Goal: Information Seeking & Learning: Learn about a topic

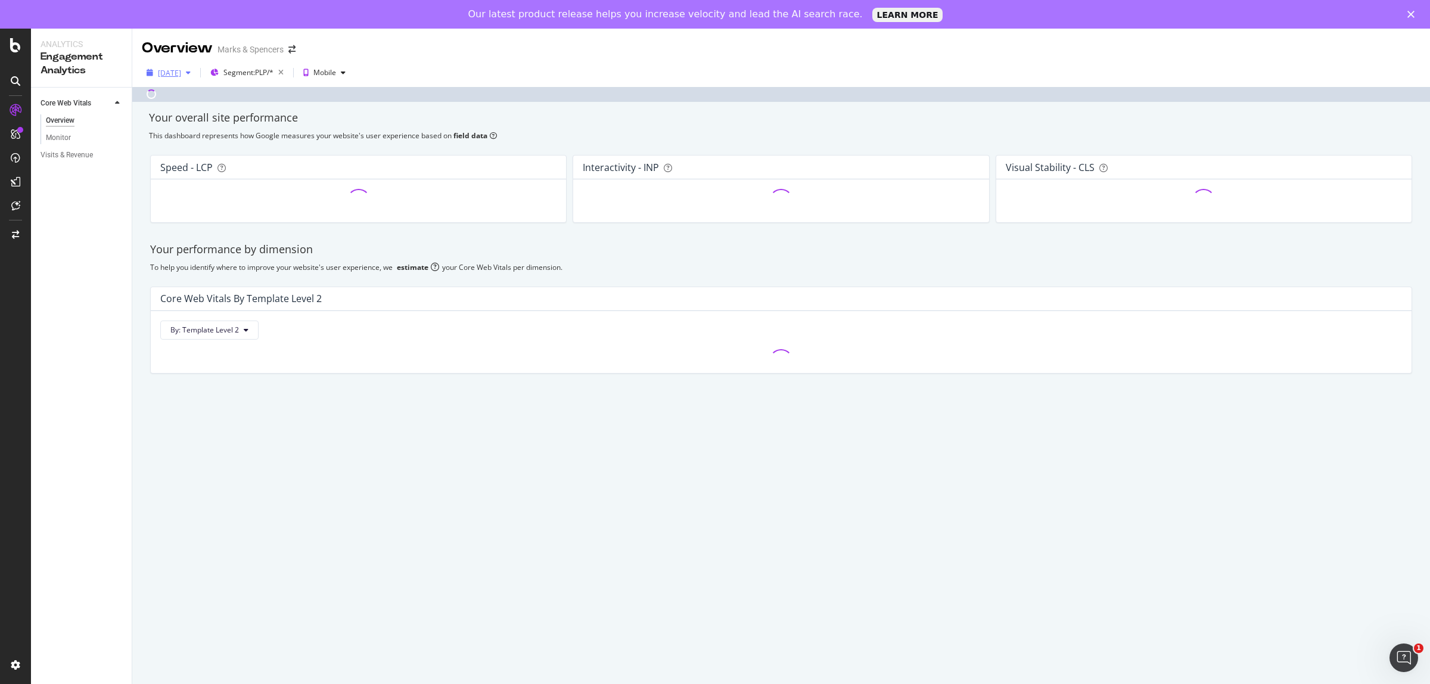
click at [177, 79] on div "[DATE]" at bounding box center [169, 73] width 54 height 18
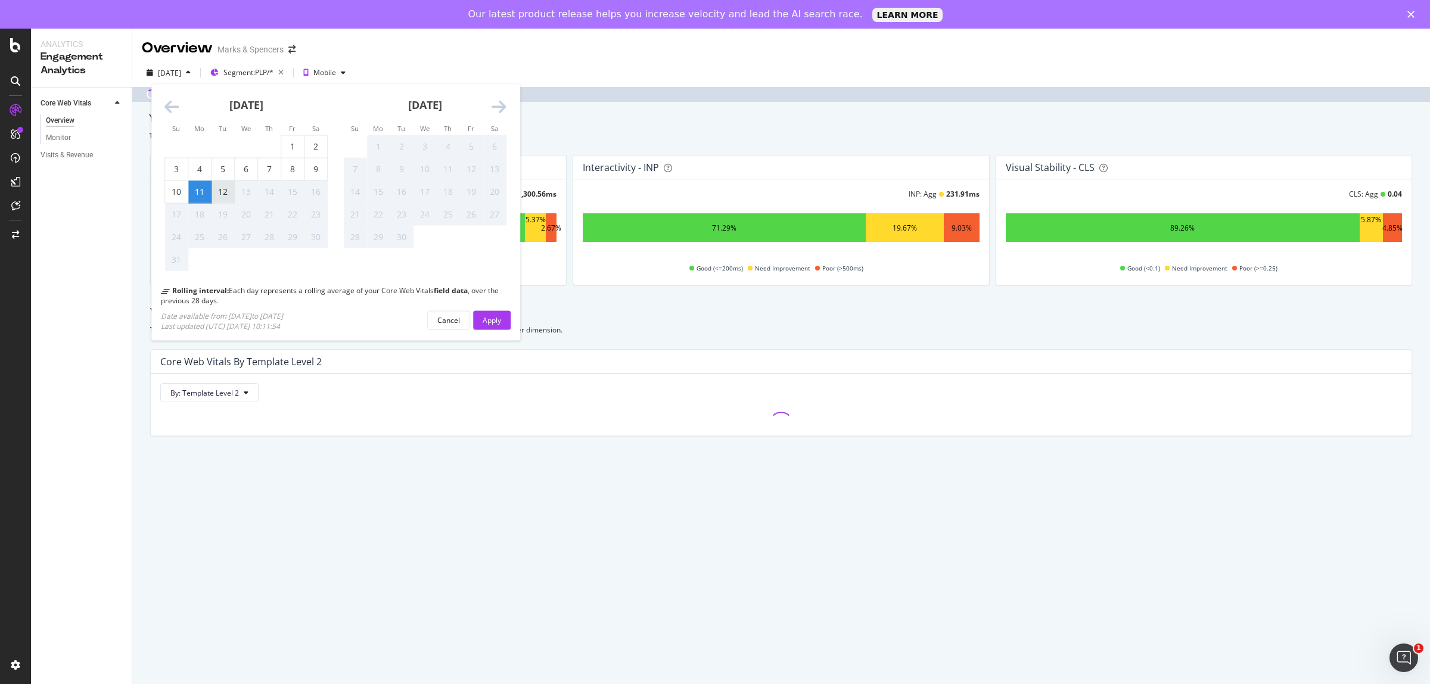
click at [226, 191] on div "12" at bounding box center [223, 192] width 23 height 12
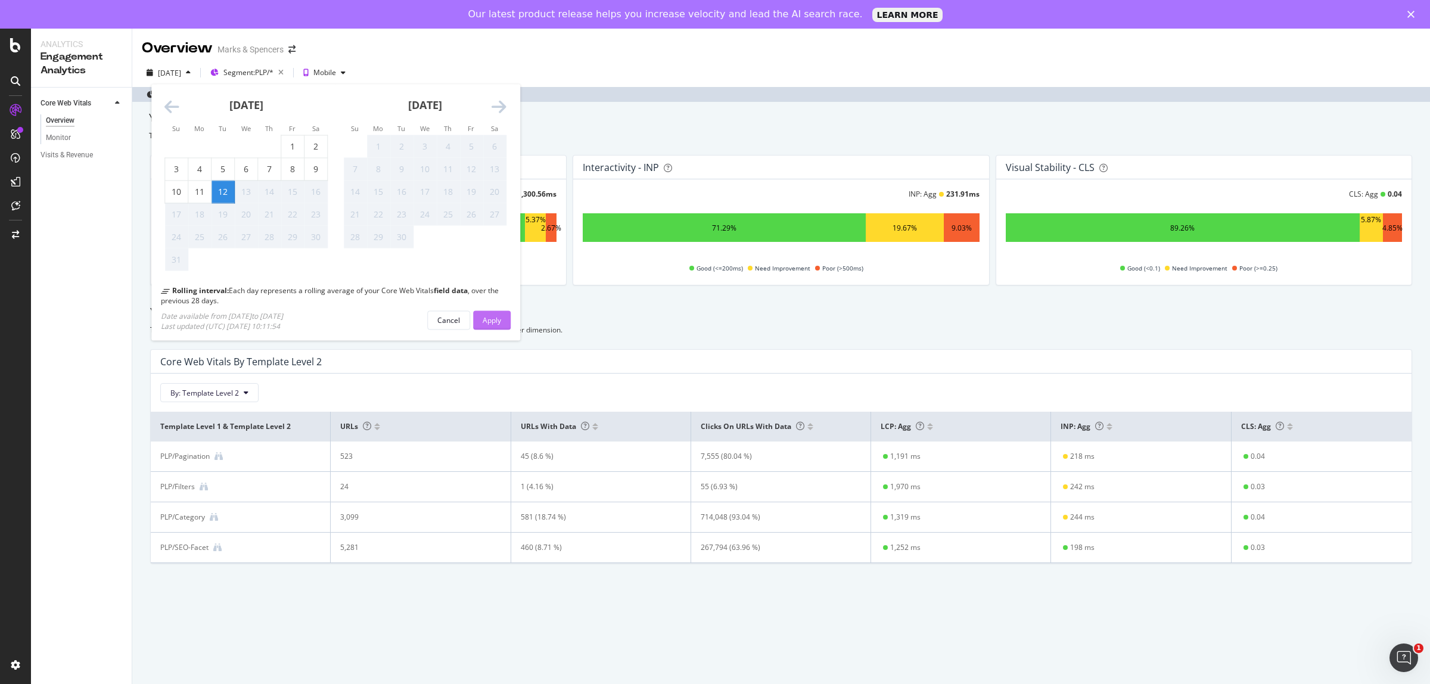
click at [504, 324] on button "Apply" at bounding box center [492, 319] width 38 height 19
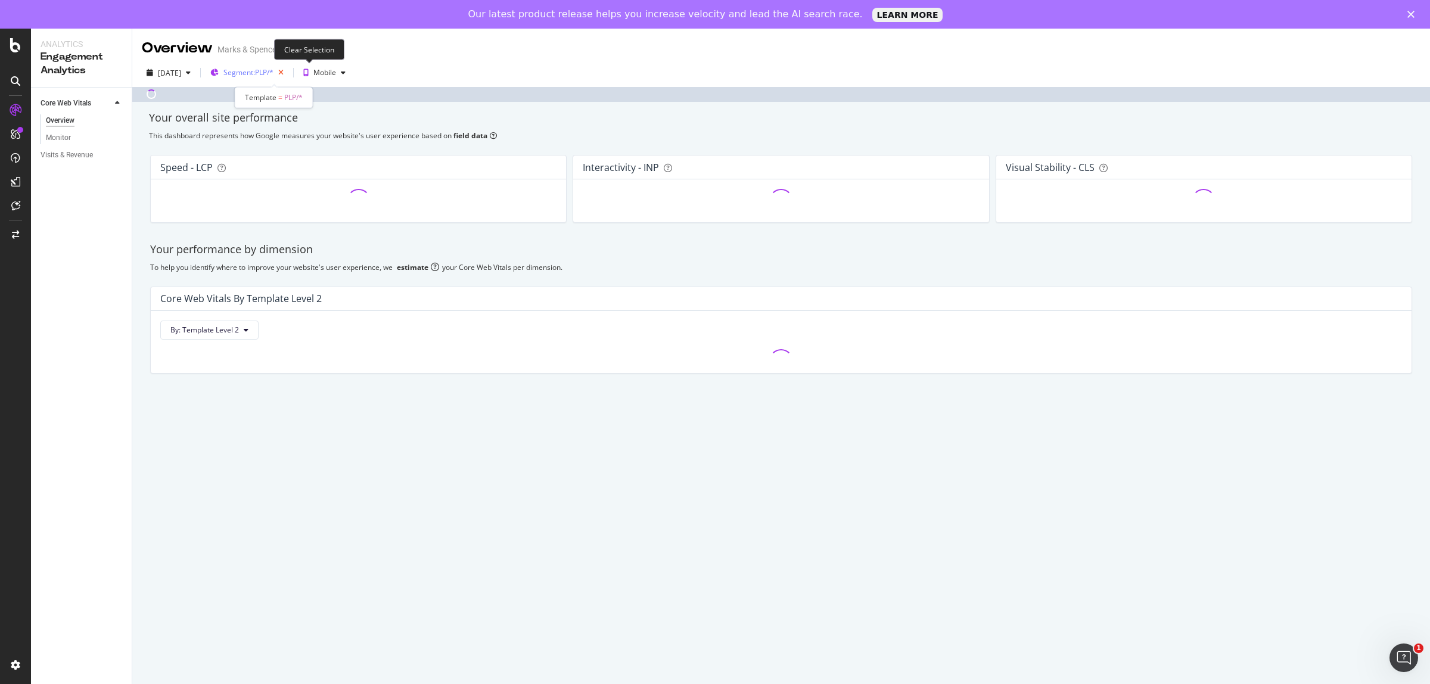
click at [288, 72] on icon "button" at bounding box center [281, 72] width 15 height 17
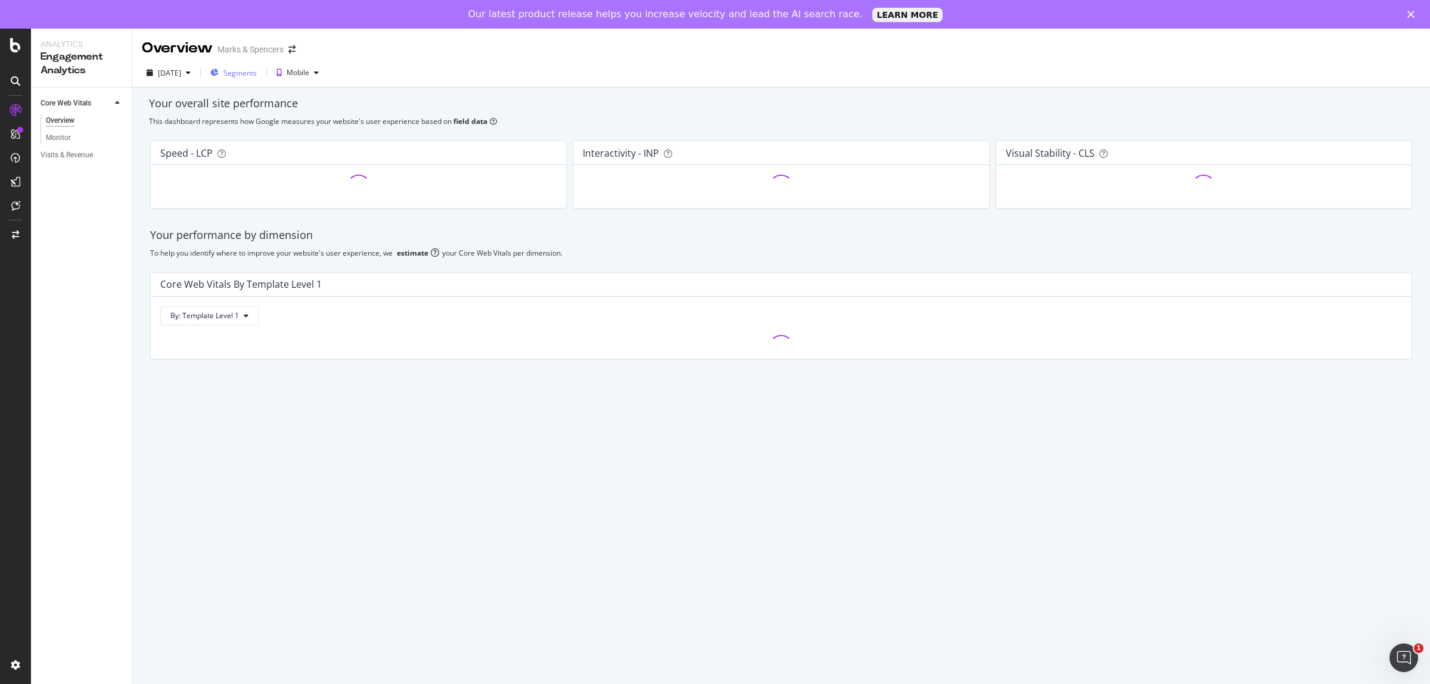
click at [257, 72] on span "Segments" at bounding box center [239, 73] width 33 height 10
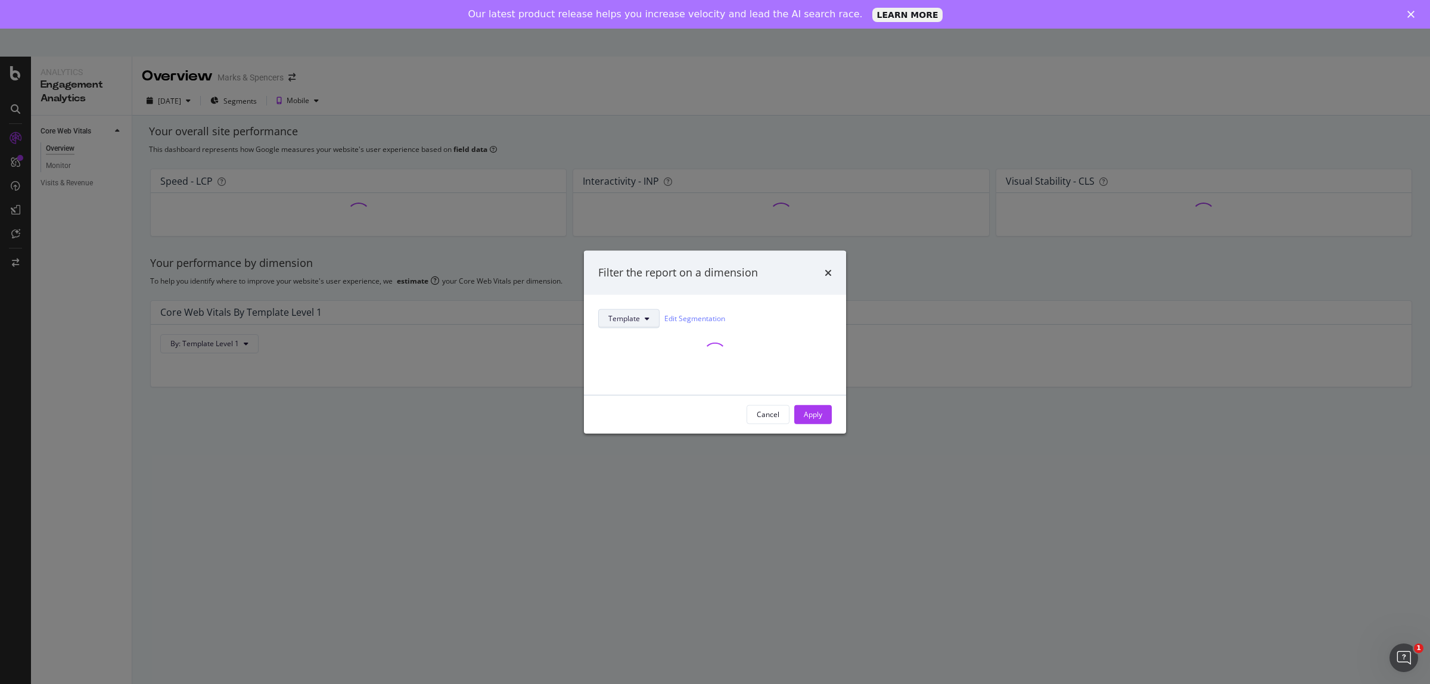
click at [608, 317] on span "Template" at bounding box center [624, 318] width 32 height 10
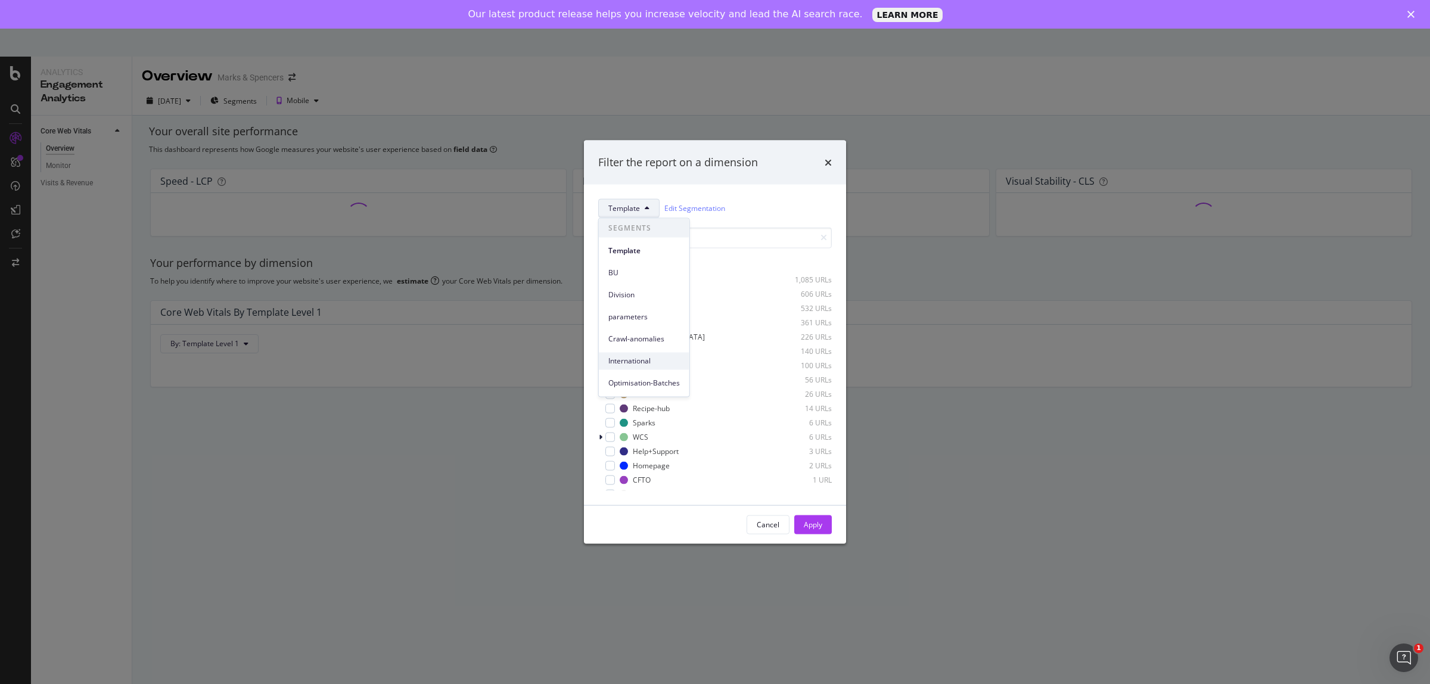
click at [635, 467] on div "Homepage" at bounding box center [651, 466] width 37 height 10
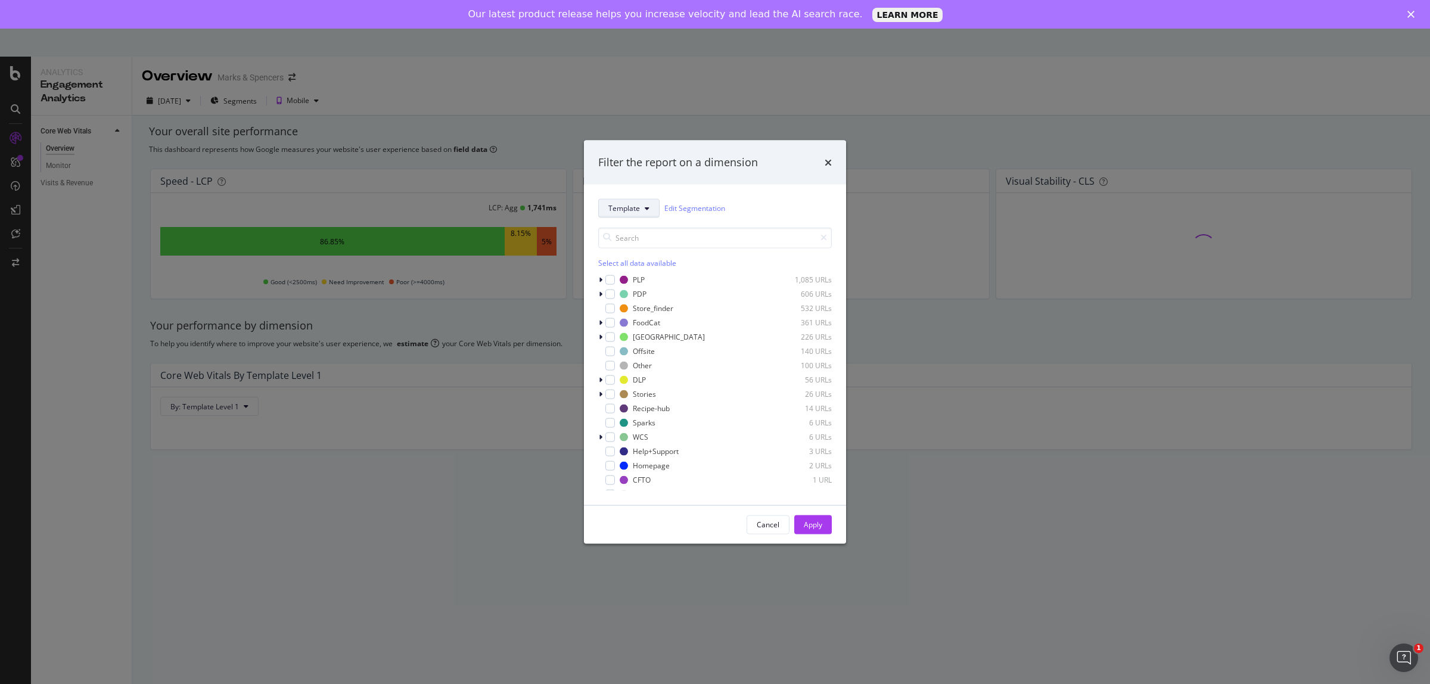
click at [624, 215] on button "Template" at bounding box center [628, 207] width 61 height 19
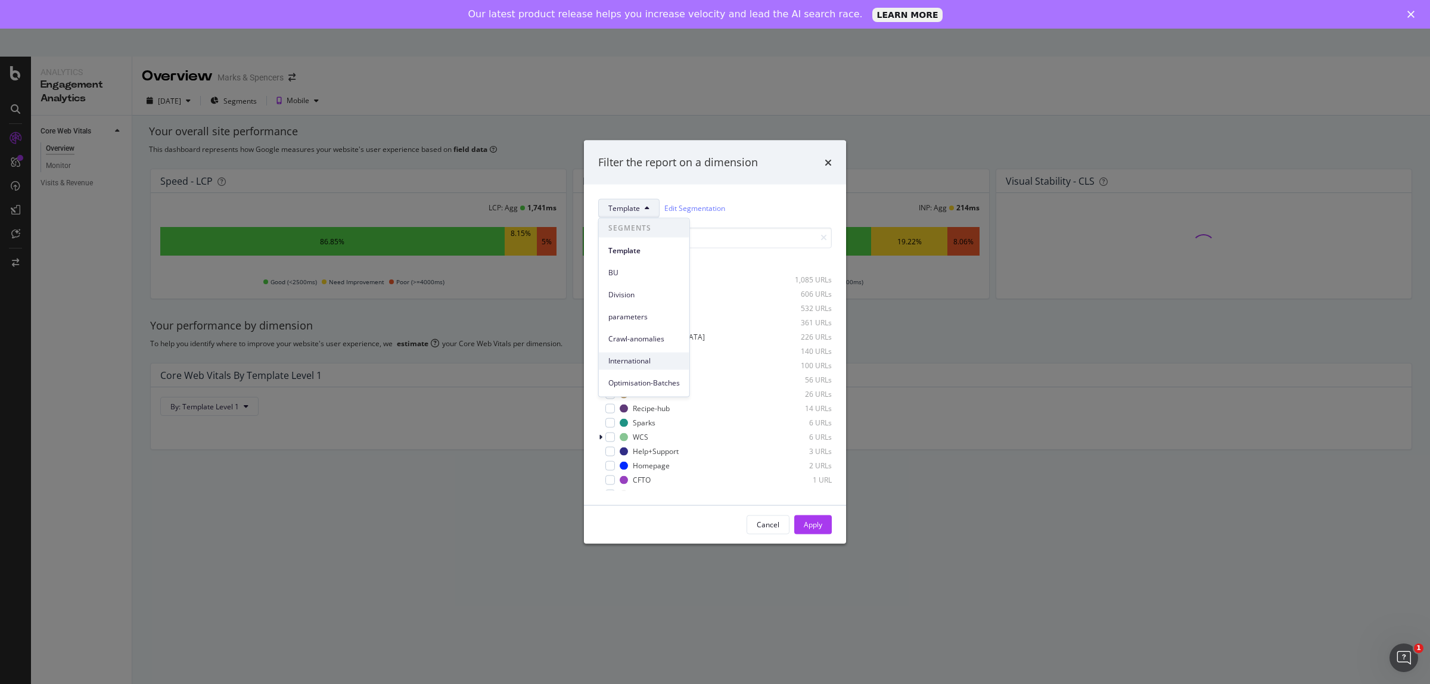
click at [626, 355] on div "International" at bounding box center [644, 360] width 91 height 17
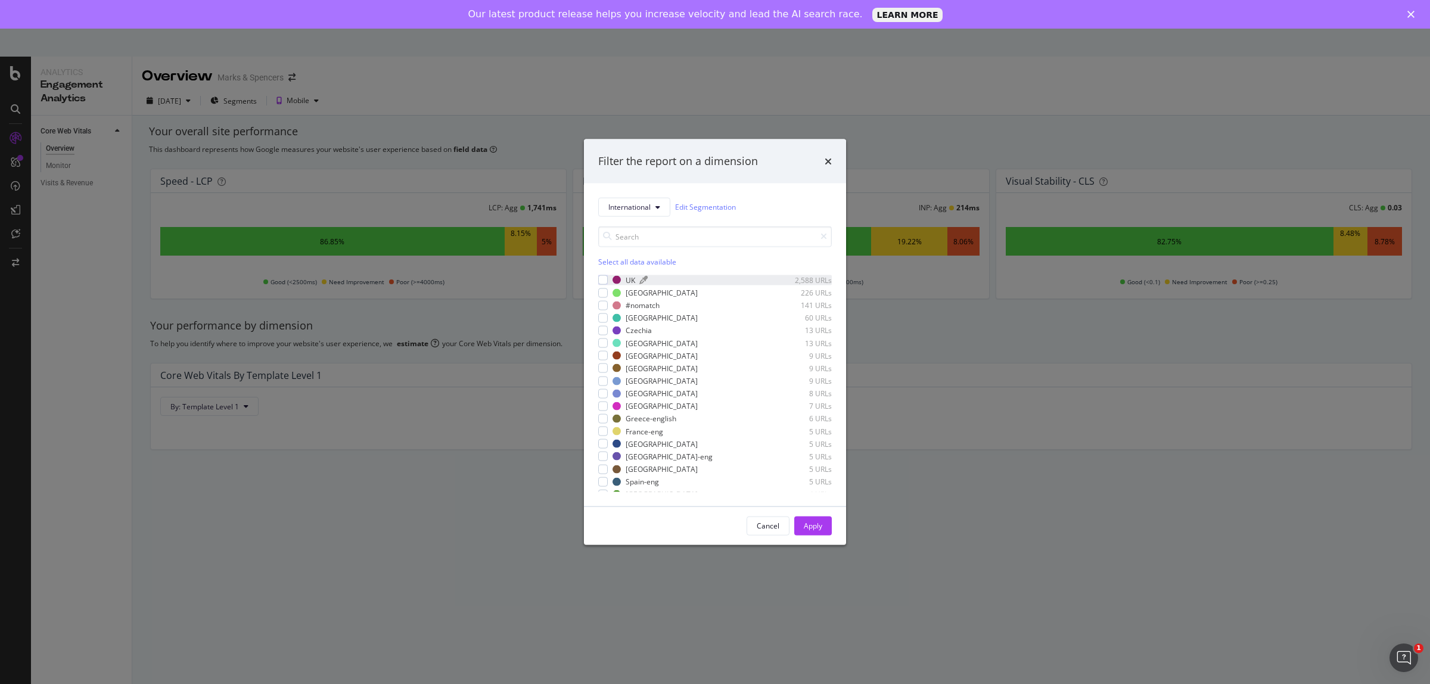
click at [630, 280] on div "UK" at bounding box center [631, 280] width 10 height 10
click at [823, 535] on button "Apply" at bounding box center [813, 525] width 38 height 19
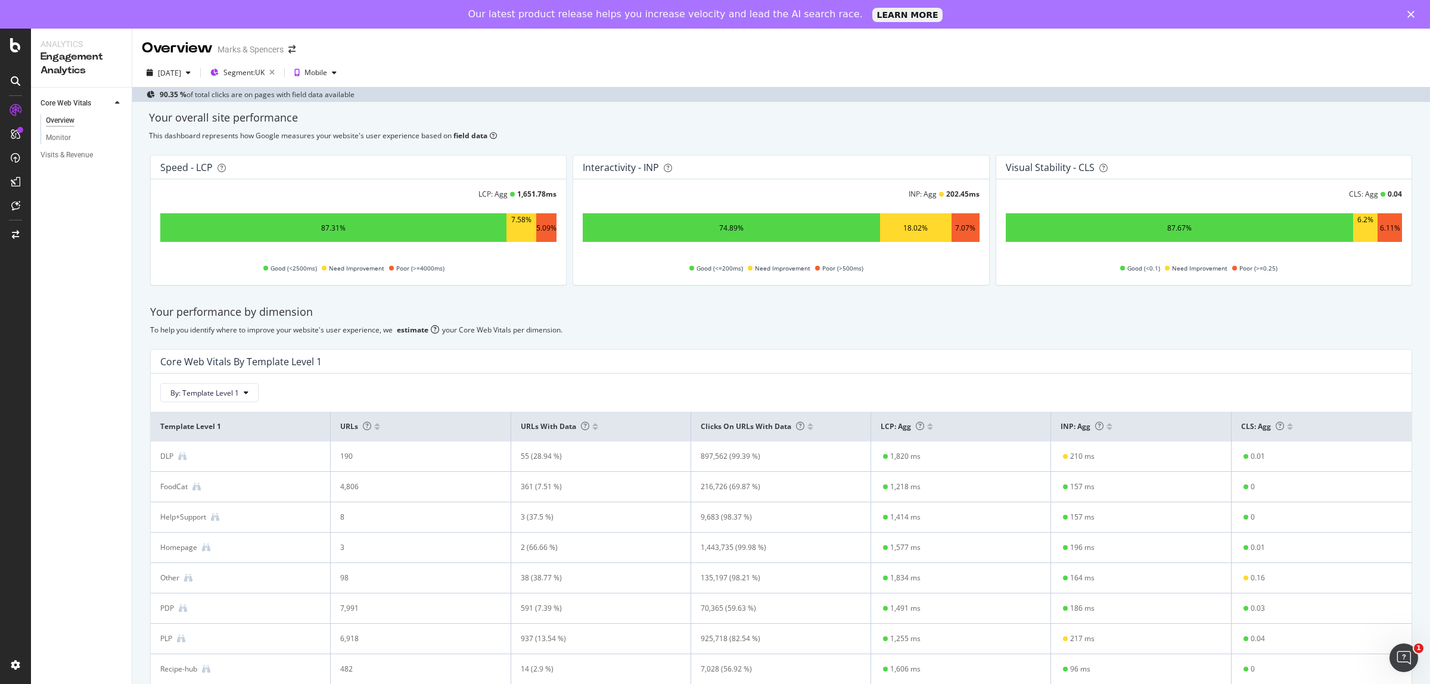
click at [186, 63] on div "[DATE] Segment: [GEOGRAPHIC_DATA] Mobile 90.35 % of total clicks are on pages w…" at bounding box center [781, 79] width 1298 height 43
click at [181, 70] on div "[DATE]" at bounding box center [169, 73] width 23 height 10
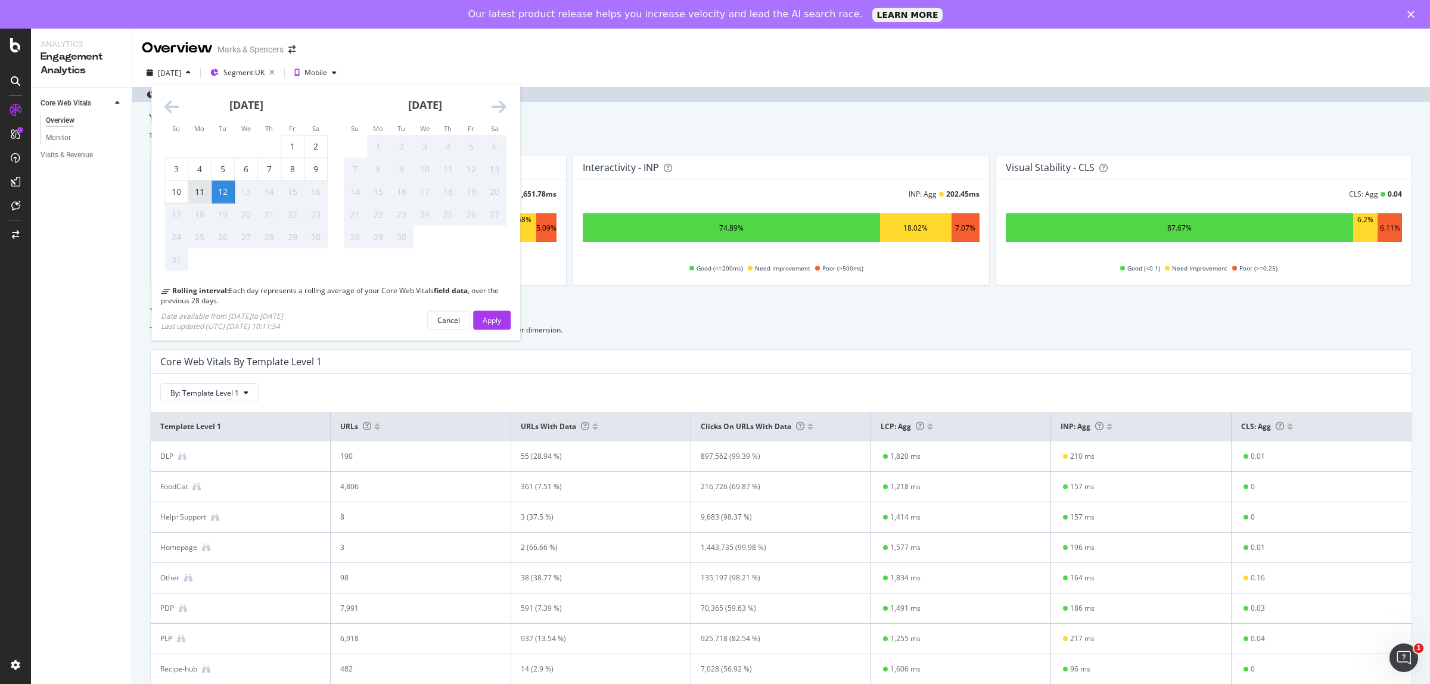
click at [201, 191] on div "11" at bounding box center [199, 192] width 23 height 12
click at [501, 317] on button "Apply" at bounding box center [492, 319] width 38 height 19
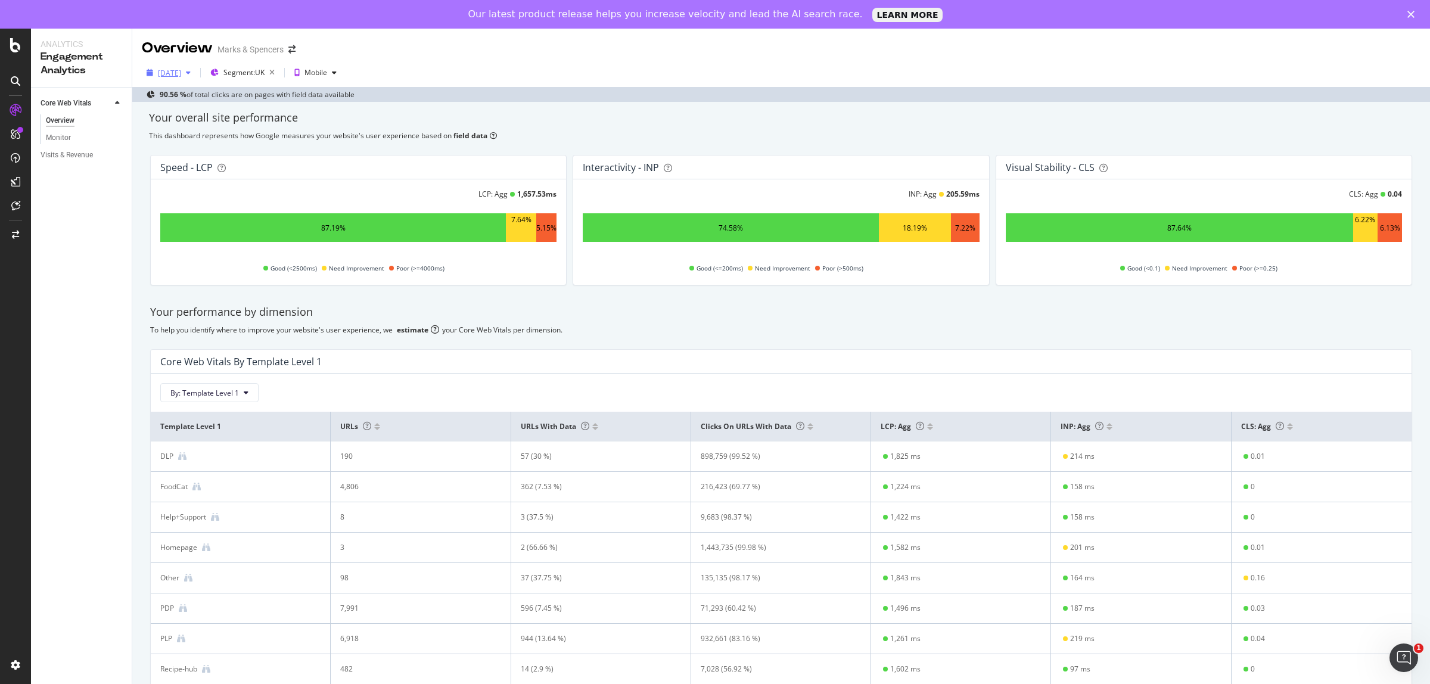
click at [181, 75] on div "[DATE]" at bounding box center [169, 73] width 23 height 10
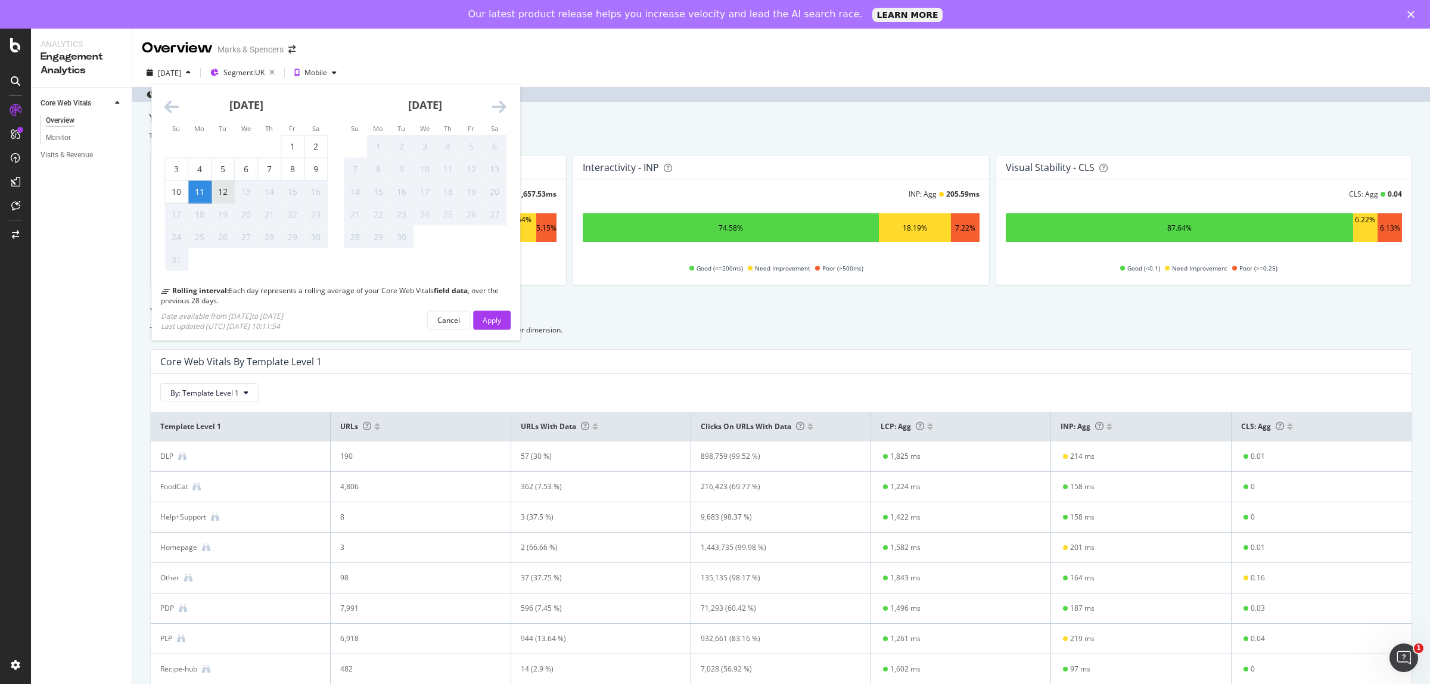
click at [225, 192] on div "12" at bounding box center [223, 192] width 23 height 12
click at [496, 322] on div "Apply" at bounding box center [492, 320] width 18 height 10
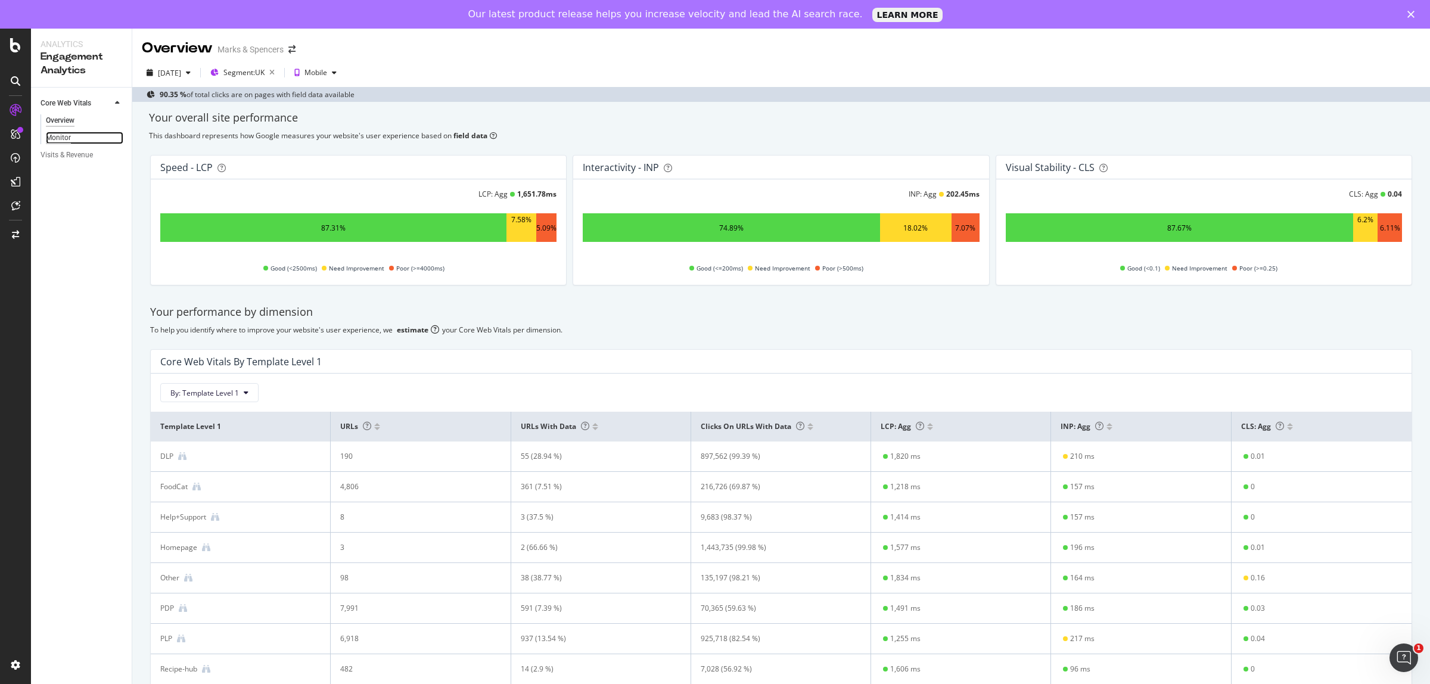
click at [51, 139] on div "Monitor" at bounding box center [58, 138] width 25 height 13
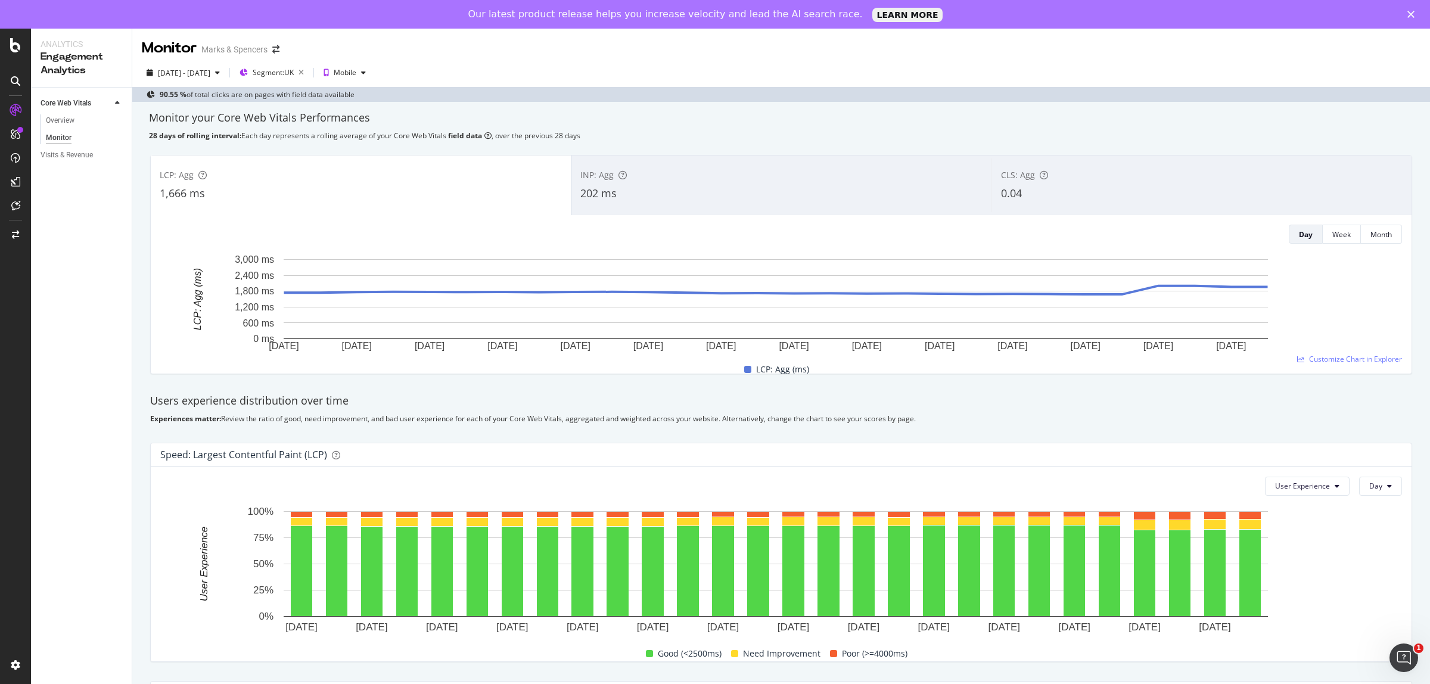
click at [644, 153] on div "LCP: Agg 1,666 ms INP: Agg 202 ms CLS: Agg 0.04 Day Week Month [DATE] [DATE] [D…" at bounding box center [781, 264] width 1276 height 238
click at [647, 170] on div "INP: Agg" at bounding box center [781, 175] width 402 height 12
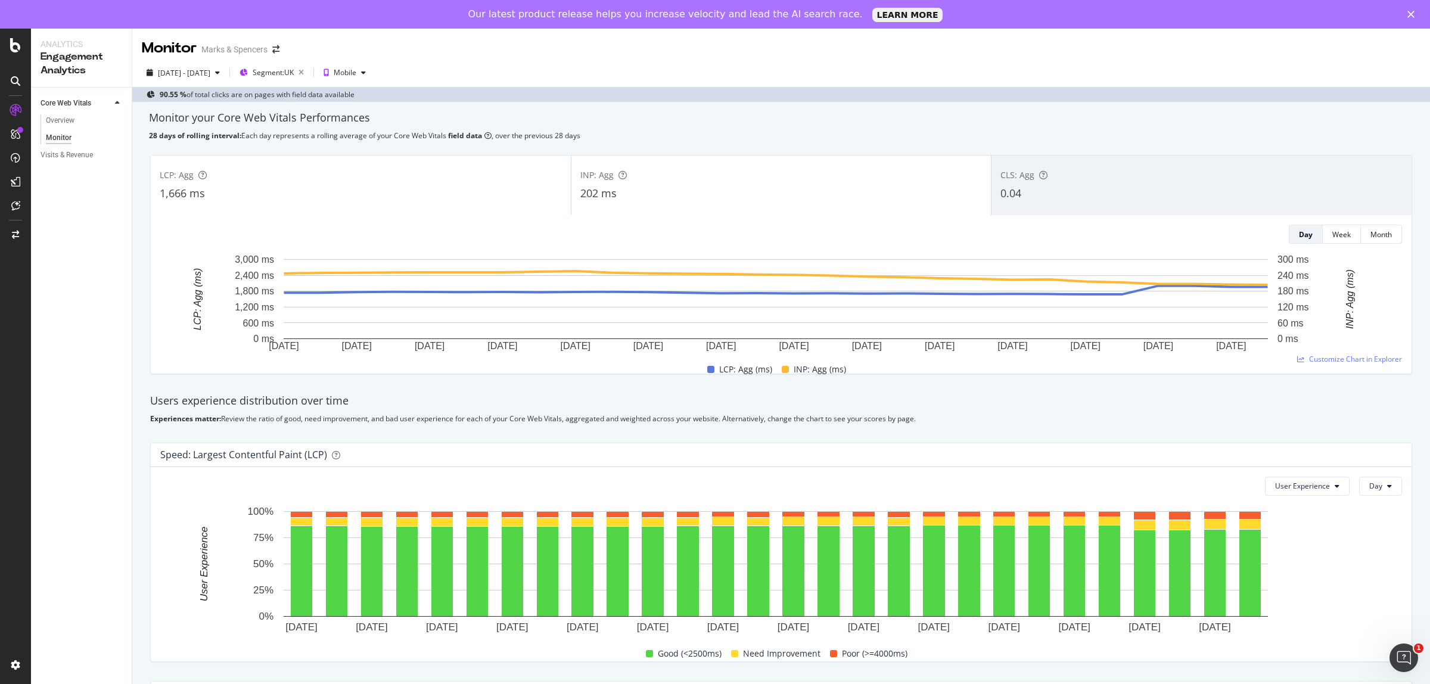
click at [439, 191] on div "1,666 ms" at bounding box center [361, 193] width 402 height 15
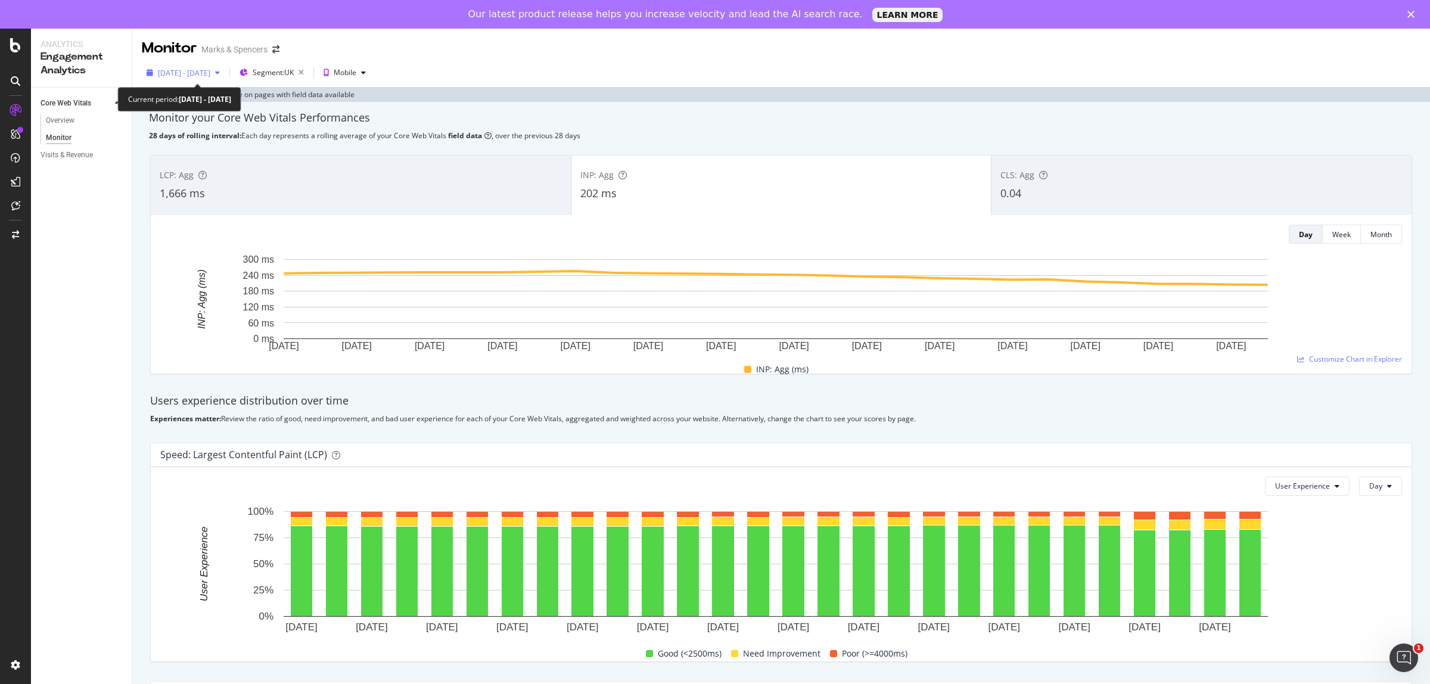
click at [203, 75] on span "[DATE] - [DATE]" at bounding box center [184, 73] width 52 height 10
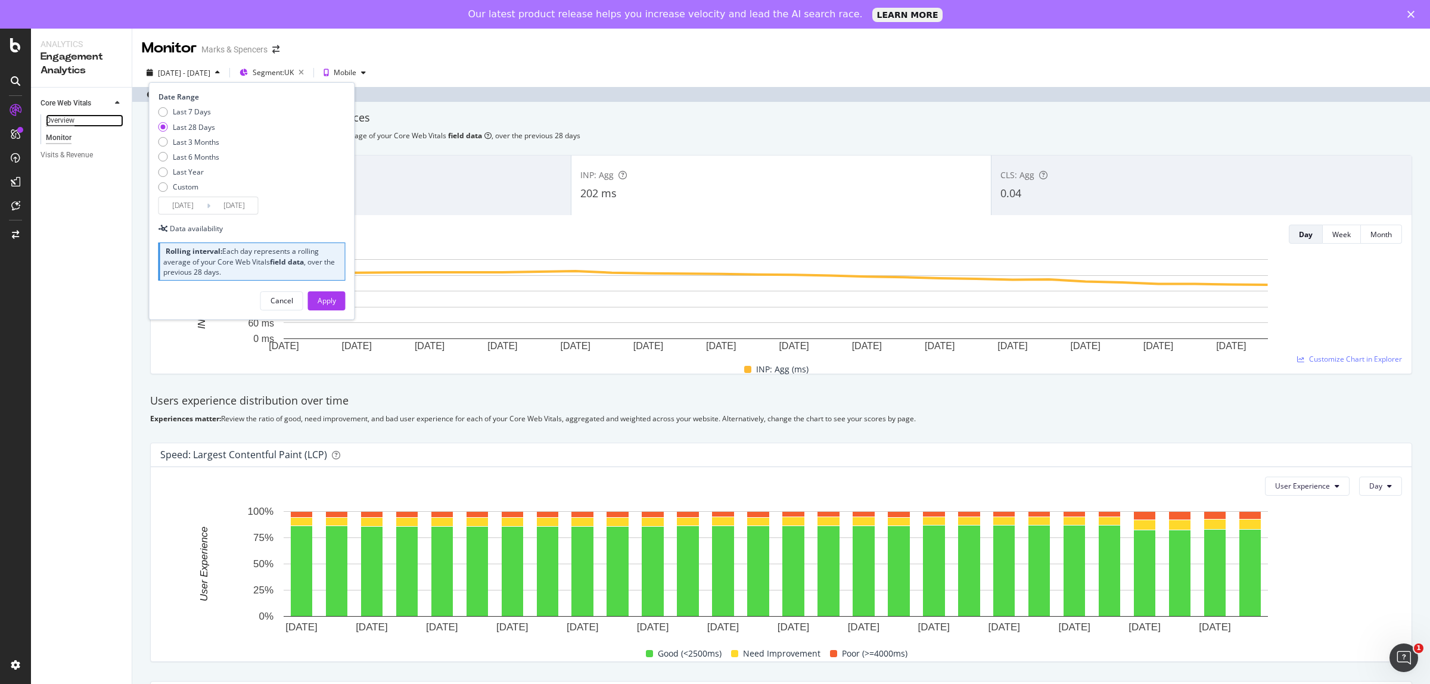
click at [51, 123] on div "Overview" at bounding box center [60, 120] width 29 height 13
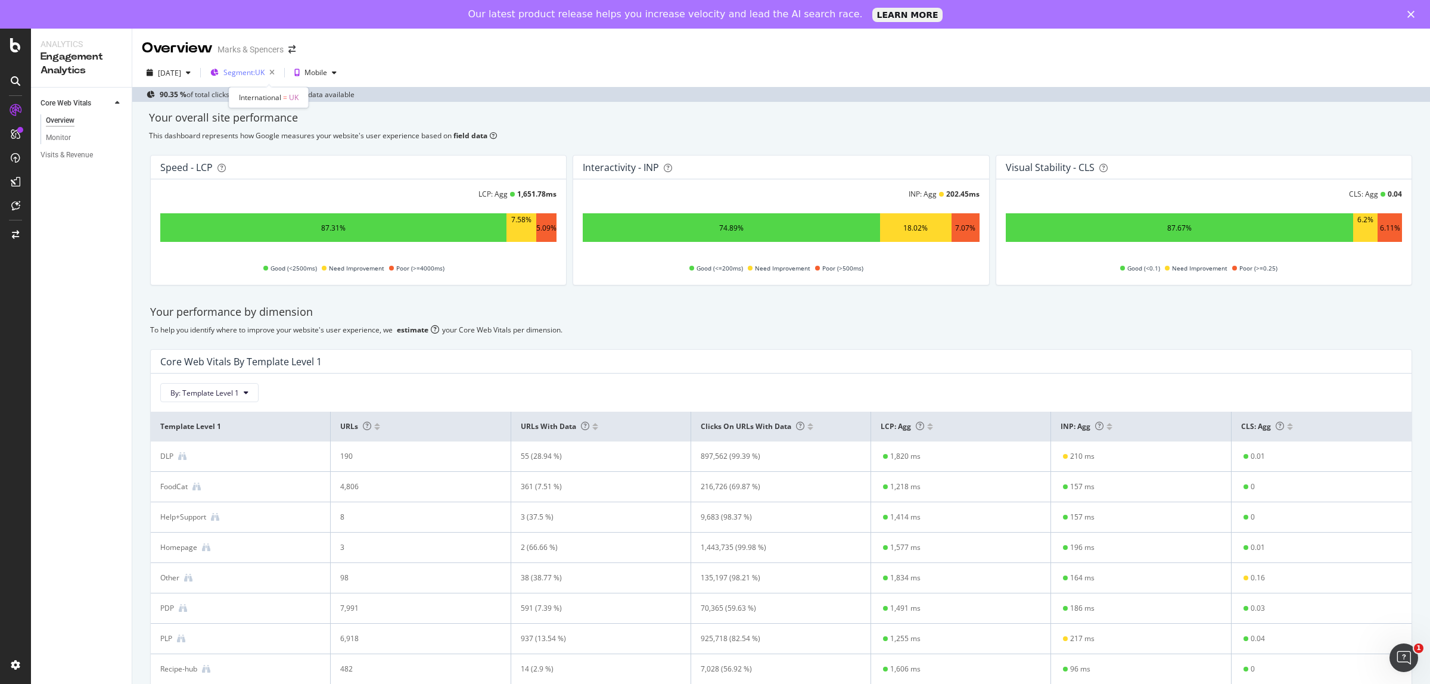
click at [265, 76] on span "Segment: [GEOGRAPHIC_DATA]" at bounding box center [243, 72] width 41 height 10
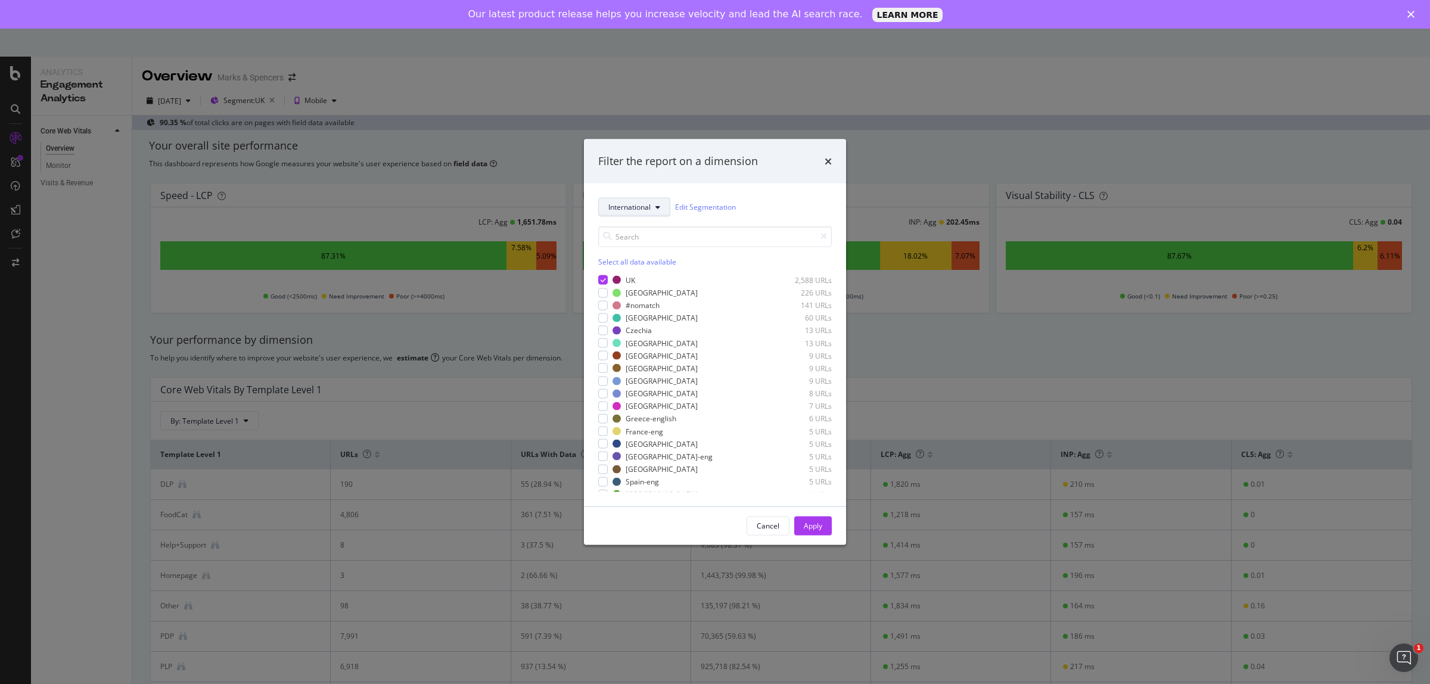
click at [633, 209] on span "International" at bounding box center [629, 207] width 42 height 10
click at [627, 247] on span "Template" at bounding box center [644, 249] width 72 height 11
click at [611, 295] on div "modal" at bounding box center [610, 294] width 10 height 10
click at [815, 522] on div "Apply" at bounding box center [813, 525] width 18 height 10
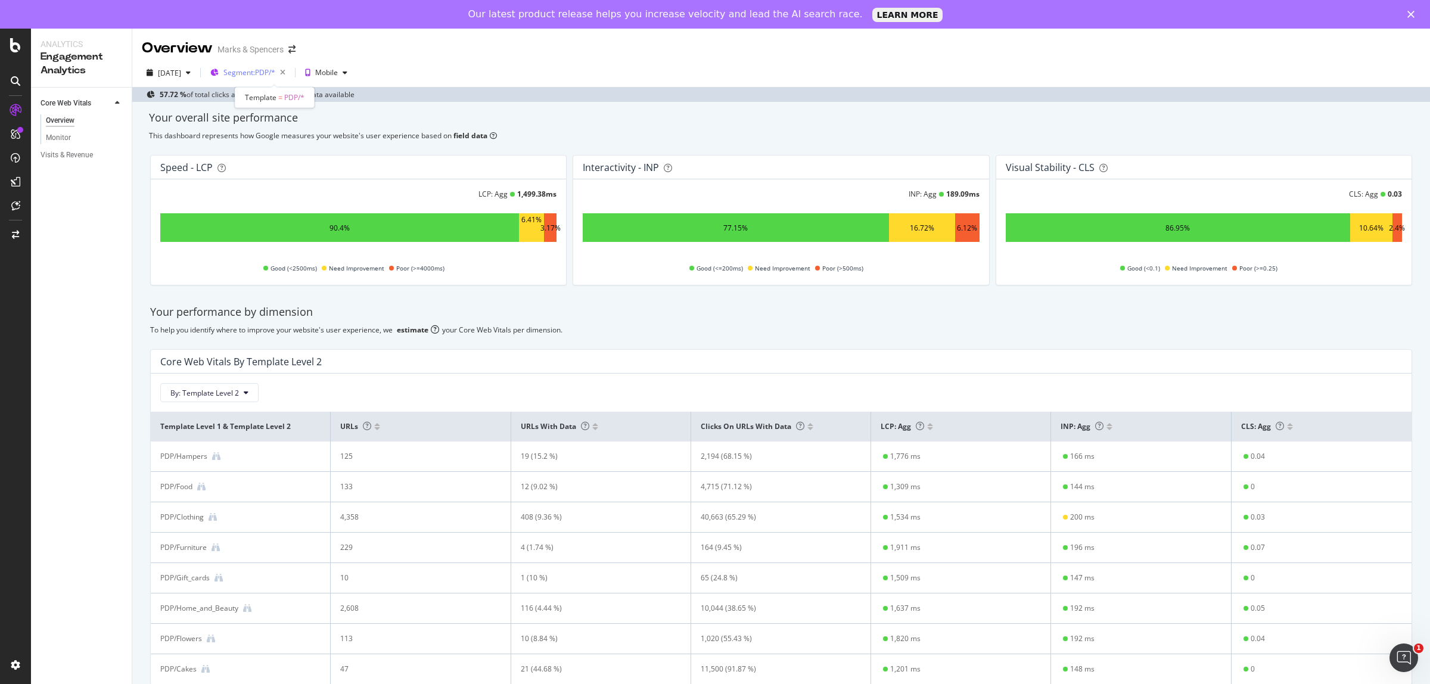
click at [265, 75] on span "Segment: PDP/*" at bounding box center [249, 72] width 52 height 10
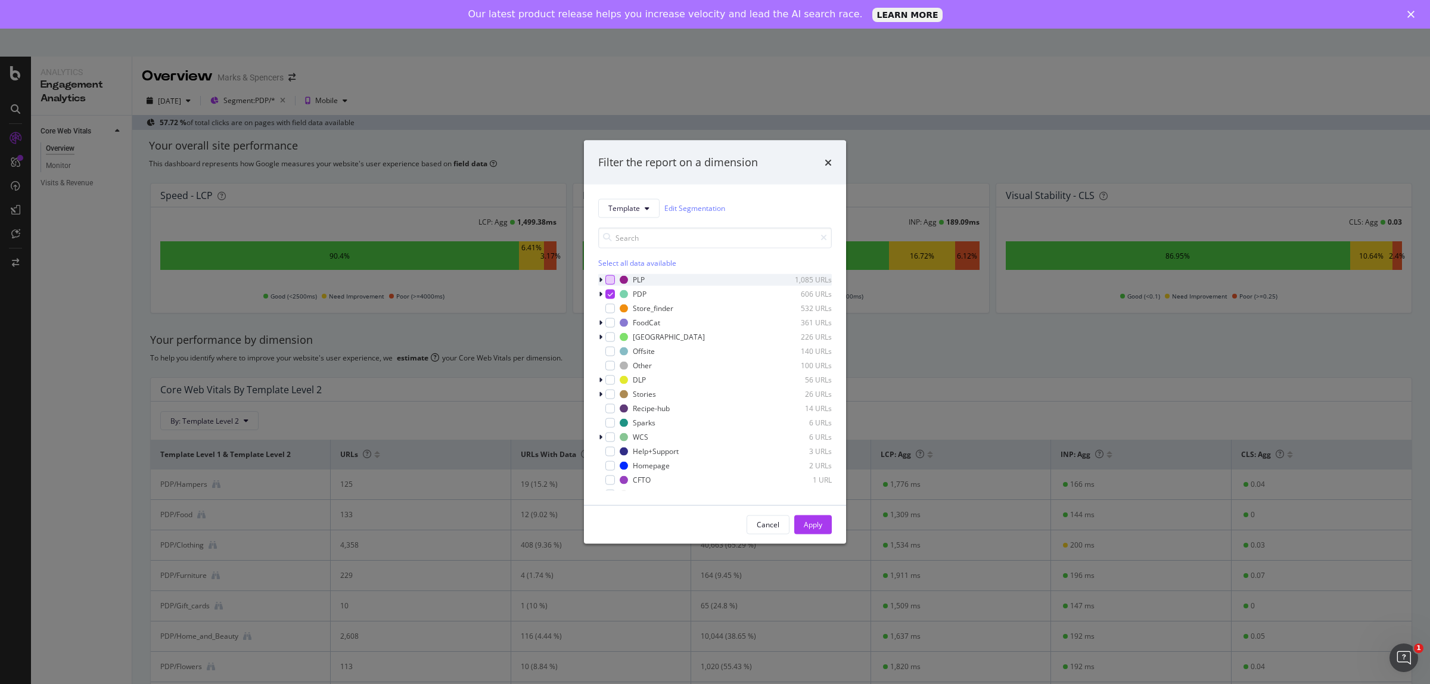
click at [613, 278] on div "modal" at bounding box center [610, 280] width 10 height 10
click at [610, 289] on div "modal" at bounding box center [610, 294] width 10 height 10
click at [823, 527] on button "Apply" at bounding box center [813, 524] width 38 height 19
